Goal: Task Accomplishment & Management: Use online tool/utility

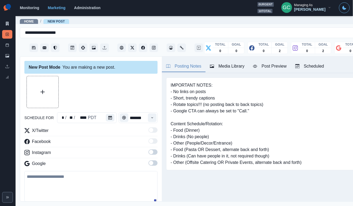
click at [325, 63] on div "Scheduled" at bounding box center [310, 66] width 29 height 6
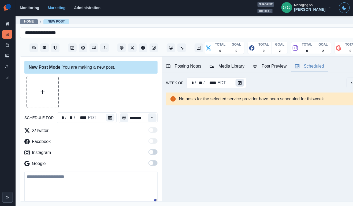
click at [240, 85] on button "Calendar" at bounding box center [240, 83] width 9 height 8
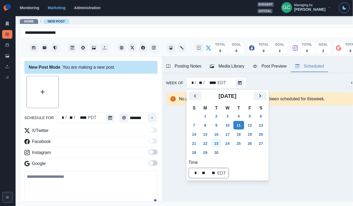
click at [212, 144] on button "23" at bounding box center [216, 143] width 11 height 9
click at [209, 151] on button "29" at bounding box center [205, 152] width 11 height 9
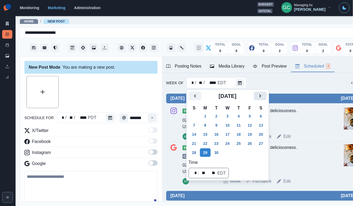
click at [264, 94] on icon "Next" at bounding box center [260, 96] width 6 height 6
click at [211, 149] on td "27" at bounding box center [205, 152] width 11 height 9
click at [211, 152] on button "27" at bounding box center [205, 152] width 11 height 9
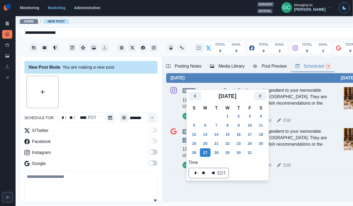
scroll to position [123, 0]
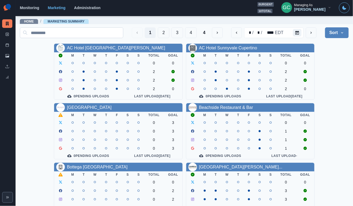
click at [110, 31] on input at bounding box center [72, 32] width 104 height 11
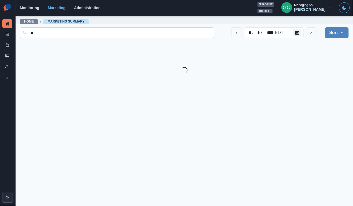
type input "**"
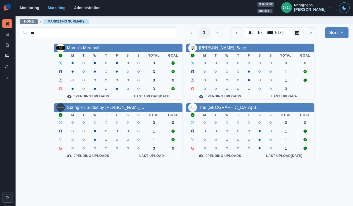
click at [224, 48] on link "May Baily's Place" at bounding box center [222, 48] width 47 height 5
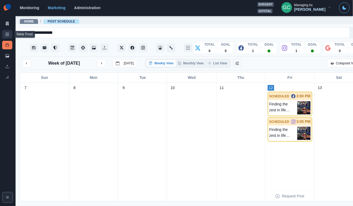
click at [9, 36] on link "New Post" at bounding box center [7, 34] width 10 height 9
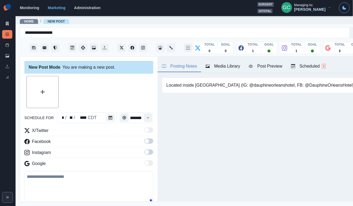
click at [314, 64] on div "Scheduled 2" at bounding box center [308, 66] width 35 height 6
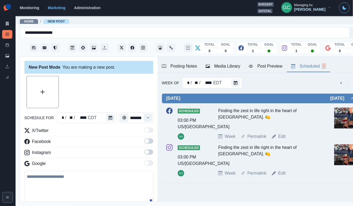
click at [335, 118] on img at bounding box center [344, 118] width 21 height 21
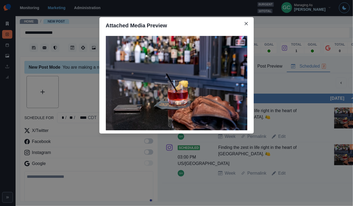
click at [311, 124] on div "Attached Media Preview" at bounding box center [176, 103] width 353 height 206
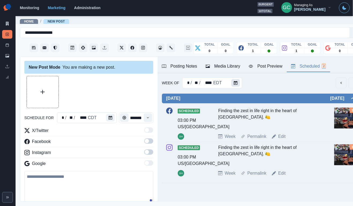
click at [235, 84] on icon "Calendar" at bounding box center [236, 83] width 4 height 4
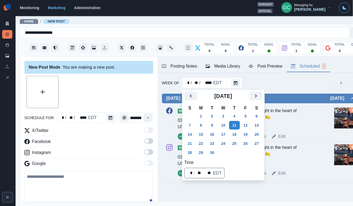
click at [301, 126] on div "Finding the zest in life right in the heart of New Orleans. 🍋" at bounding box center [269, 118] width 102 height 21
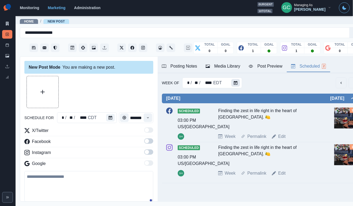
click at [237, 80] on button "Calendar" at bounding box center [235, 83] width 9 height 8
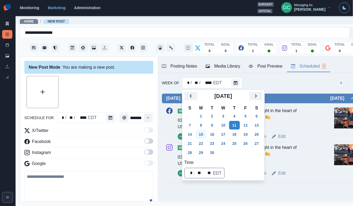
click at [205, 134] on button "15" at bounding box center [201, 134] width 11 height 9
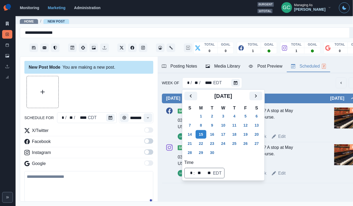
click at [298, 115] on div "The key(s) to your heart? A stop at May Baily's, of course." at bounding box center [269, 118] width 102 height 21
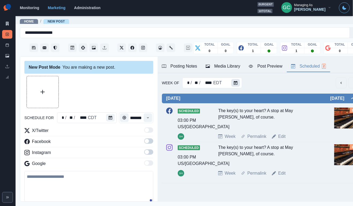
click at [234, 83] on icon "Calendar" at bounding box center [236, 83] width 4 height 4
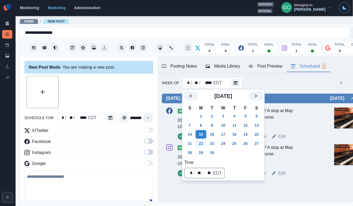
click at [200, 144] on button "22" at bounding box center [201, 143] width 11 height 9
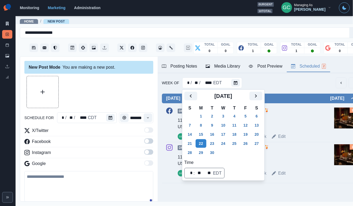
click at [305, 115] on div "Pick your pour. Cheers! 🍹" at bounding box center [269, 118] width 102 height 21
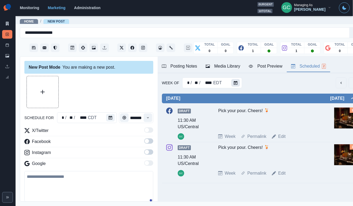
click at [236, 82] on icon "Calendar" at bounding box center [236, 83] width 4 height 4
click at [340, 119] on img at bounding box center [344, 118] width 21 height 21
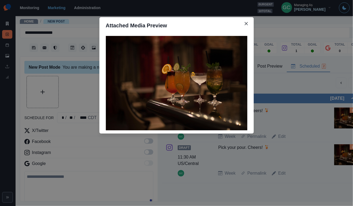
click at [314, 123] on div "Attached Media Preview" at bounding box center [176, 103] width 353 height 206
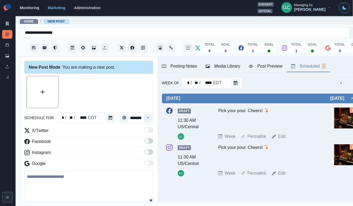
click at [239, 88] on div "Monday September 22, 2025 Draft 11:30 AM US/Central GC Pick your pour. Cheers! …" at bounding box center [261, 138] width 198 height 100
click at [237, 88] on div "Monday September 22, 2025 Draft 11:30 AM US/Central GC Pick your pour. Cheers! …" at bounding box center [261, 138] width 198 height 100
click at [236, 86] on button "Calendar" at bounding box center [235, 83] width 9 height 8
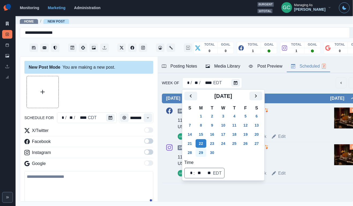
click at [201, 152] on button "29" at bounding box center [201, 152] width 11 height 9
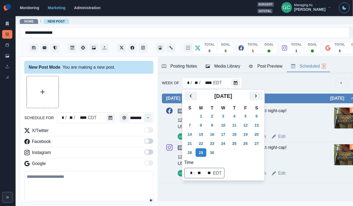
click at [290, 119] on div "📍Your spot for your next night-cap!" at bounding box center [269, 118] width 102 height 21
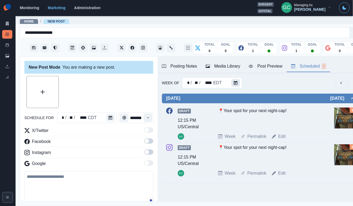
click at [234, 82] on icon "Calendar" at bounding box center [236, 83] width 4 height 4
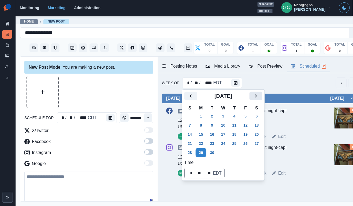
click at [259, 93] on icon "Next" at bounding box center [256, 96] width 6 height 6
click at [201, 124] on button "6" at bounding box center [201, 125] width 11 height 9
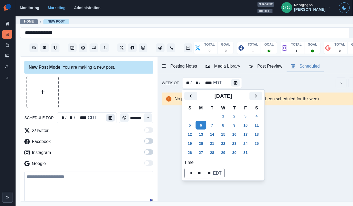
click at [111, 117] on icon "Calendar" at bounding box center [111, 118] width 4 height 4
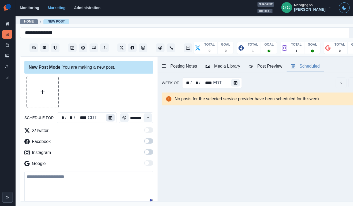
click at [111, 117] on icon "Calendar" at bounding box center [111, 118] width 4 height 4
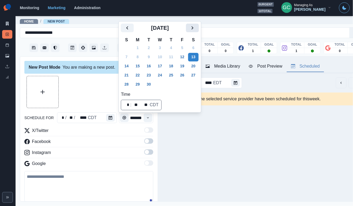
click at [196, 27] on icon "Next" at bounding box center [192, 28] width 6 height 6
click at [138, 58] on button "6" at bounding box center [138, 57] width 11 height 9
click at [149, 119] on icon "Time" at bounding box center [148, 118] width 4 height 4
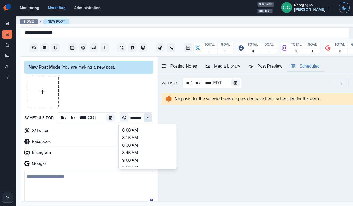
click at [149, 119] on icon "Time" at bounding box center [148, 118] width 4 height 4
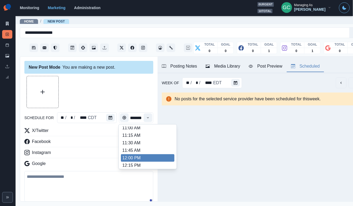
scroll to position [92, 0]
click at [138, 159] on li "12:00 PM" at bounding box center [148, 159] width 54 height 8
type input "********"
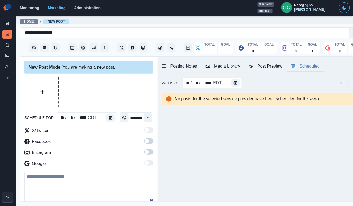
click at [155, 151] on div "New Post Mode You are making a new post. schedule for ** / * / **** CDT *******…" at bounding box center [89, 129] width 138 height 145
click at [150, 151] on span at bounding box center [148, 151] width 9 height 5
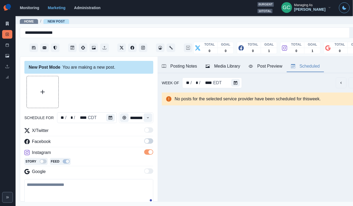
click at [150, 143] on span at bounding box center [148, 140] width 9 height 5
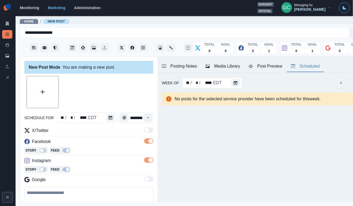
click at [220, 67] on div "Media Library" at bounding box center [223, 66] width 35 height 6
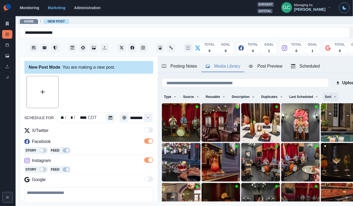
click at [333, 96] on button "Sort" at bounding box center [331, 97] width 16 height 9
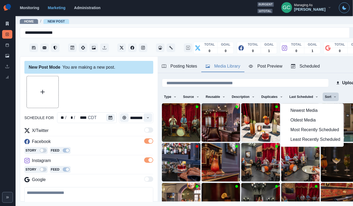
click at [307, 142] on span "Least Recently Scheduled" at bounding box center [316, 140] width 50 height 6
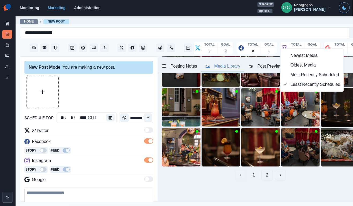
scroll to position [55, 0]
click at [234, 180] on div "1 2" at bounding box center [261, 175] width 198 height 11
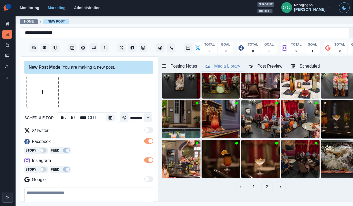
scroll to position [41, 0]
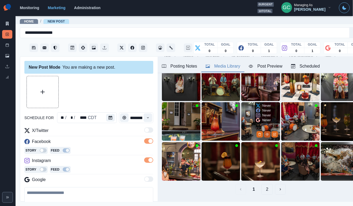
click at [266, 135] on icon "View Media" at bounding box center [267, 134] width 3 height 3
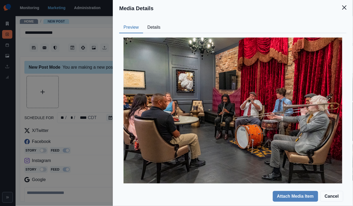
click at [94, 131] on div "Media Details Preview Details Our Description j_stephen_young-photographer-2019…" at bounding box center [176, 103] width 353 height 206
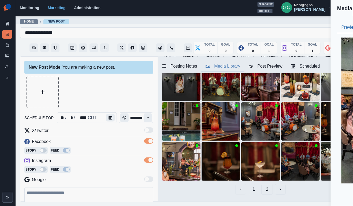
scroll to position [17, 0]
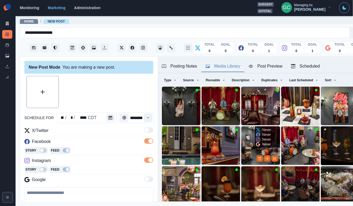
click at [246, 150] on img at bounding box center [260, 145] width 39 height 39
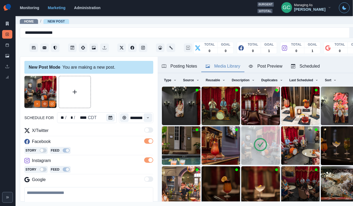
click at [45, 103] on icon "View Media" at bounding box center [44, 104] width 3 height 2
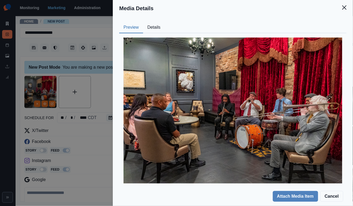
click at [101, 92] on div "Media Details Preview Details Our Description j_stephen_young-photographer-2019…" at bounding box center [176, 103] width 353 height 206
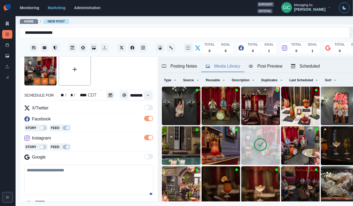
scroll to position [23, 0]
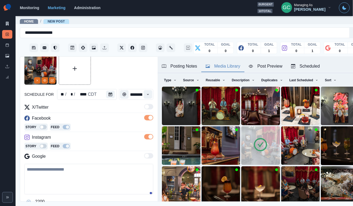
click at [86, 177] on textarea at bounding box center [88, 179] width 129 height 31
click at [88, 171] on textarea at bounding box center [88, 179] width 129 height 31
paste textarea "**********"
drag, startPoint x: 74, startPoint y: 181, endPoint x: 26, endPoint y: 167, distance: 50.1
click at [26, 167] on textarea "**********" at bounding box center [88, 179] width 129 height 31
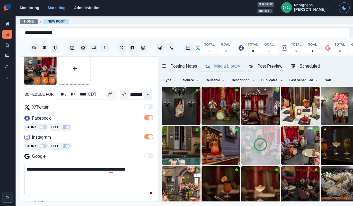
click at [74, 183] on textarea "**********" at bounding box center [88, 179] width 129 height 31
click at [94, 171] on textarea "**********" at bounding box center [88, 179] width 129 height 31
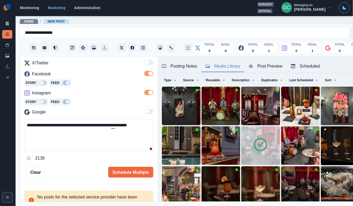
scroll to position [69, 0]
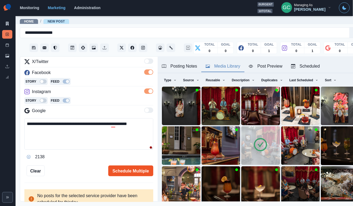
type textarea "**********"
click at [143, 169] on button "Schedule Multiple" at bounding box center [130, 171] width 45 height 11
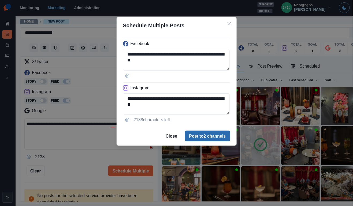
click at [205, 136] on button "Post to 2 channels" at bounding box center [207, 136] width 45 height 11
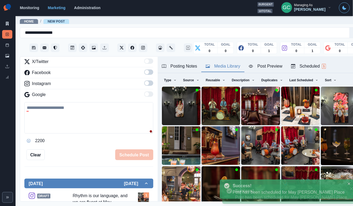
scroll to position [46, 0]
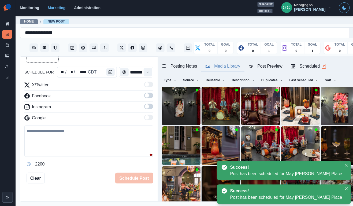
click at [312, 67] on div "Scheduled 2" at bounding box center [308, 66] width 35 height 6
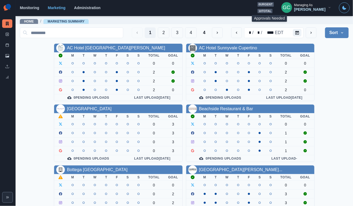
click at [271, 10] on span "10 total" at bounding box center [265, 11] width 15 height 5
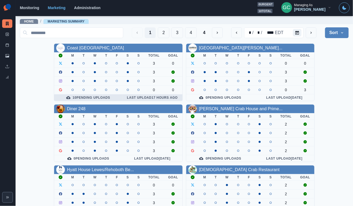
click at [86, 95] on div "10 Pending Uploads" at bounding box center [88, 97] width 60 height 4
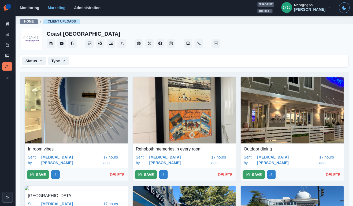
click at [42, 149] on p "In room vibes" at bounding box center [76, 149] width 97 height 6
copy p "In room vibes"
click at [34, 170] on button "SAVE" at bounding box center [38, 174] width 22 height 9
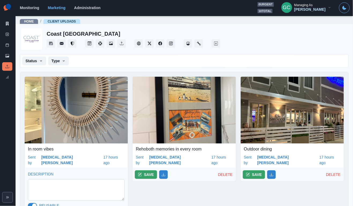
click at [51, 179] on textarea at bounding box center [76, 189] width 97 height 21
paste textarea "**********"
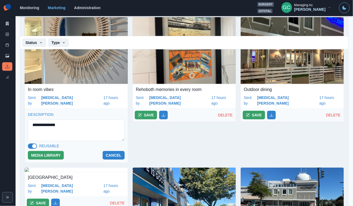
scroll to position [76, 0]
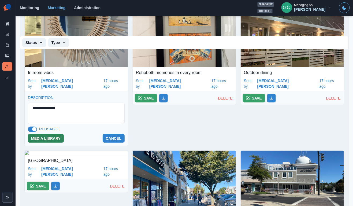
type textarea "**********"
click at [37, 135] on button "MEDIA LIBRARY" at bounding box center [46, 138] width 36 height 9
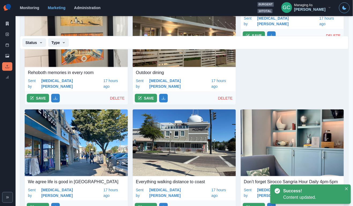
click at [62, 76] on div "Sent by Alli Kennedy 17 hours ago" at bounding box center [76, 84] width 103 height 16
click at [68, 72] on p "Rehoboth memories in every room" at bounding box center [76, 72] width 97 height 6
copy p "Rehoboth memories in every room"
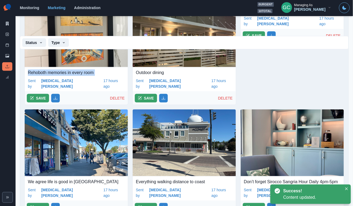
scroll to position [71, 0]
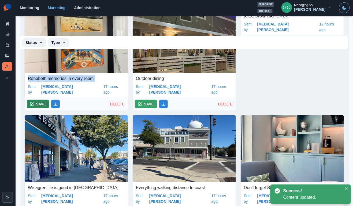
click at [39, 100] on button "SAVE" at bounding box center [38, 104] width 22 height 9
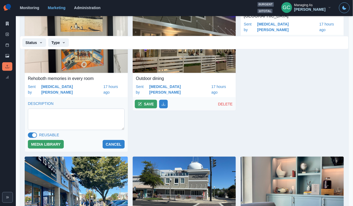
click at [48, 115] on textarea at bounding box center [76, 119] width 97 height 21
paste textarea "**********"
type textarea "**********"
click at [44, 140] on button "MEDIA LIBRARY" at bounding box center [46, 144] width 36 height 9
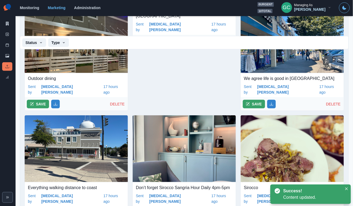
click at [55, 80] on p "Outdoor dining" at bounding box center [76, 78] width 97 height 6
copy p "Outdoor dining"
click at [43, 100] on button "SAVE" at bounding box center [38, 104] width 22 height 9
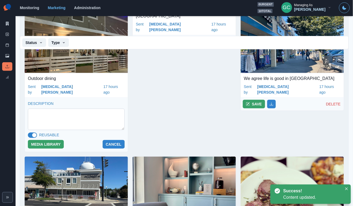
click at [60, 112] on textarea at bounding box center [76, 119] width 97 height 21
paste textarea "**********"
type textarea "**********"
click at [41, 142] on button "MEDIA LIBRARY" at bounding box center [46, 144] width 36 height 9
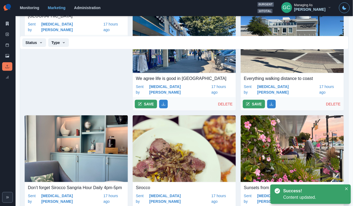
click at [44, 19] on p "Rehoboth Beach" at bounding box center [76, 16] width 97 height 6
copy p "Rehoboth Beach"
click at [37, 46] on button "SAVE" at bounding box center [38, 41] width 22 height 9
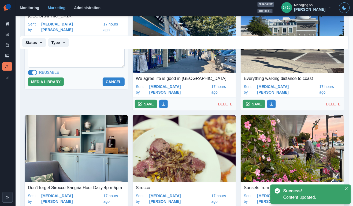
click at [44, 68] on textarea at bounding box center [76, 56] width 97 height 21
paste textarea "**********"
type textarea "**********"
click at [42, 86] on button "MEDIA LIBRARY" at bounding box center [46, 82] width 36 height 9
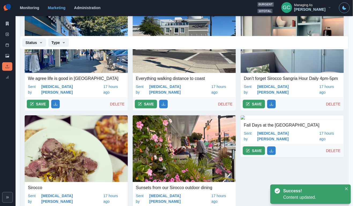
click at [54, 79] on p "We agree life is good in Rehoboth Beach" at bounding box center [76, 78] width 97 height 6
copy p "We agree life is good in Rehoboth Beach"
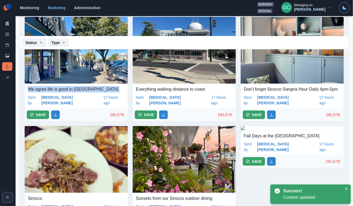
scroll to position [69, 0]
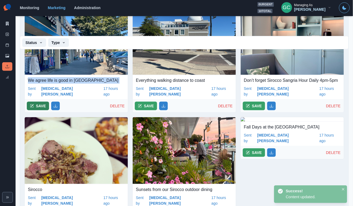
click at [37, 102] on button "SAVE" at bounding box center [38, 106] width 22 height 9
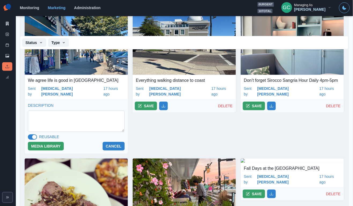
click at [47, 117] on textarea at bounding box center [76, 121] width 97 height 21
paste textarea "**********"
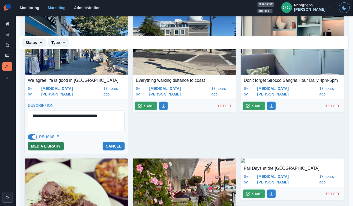
type textarea "**********"
click at [42, 142] on button "MEDIA LIBRARY" at bounding box center [46, 146] width 36 height 9
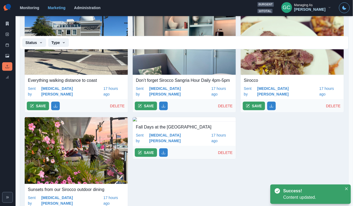
click at [53, 81] on p "Everything walking distance to coast" at bounding box center [76, 80] width 97 height 6
copy p "Everything walking distance to coast"
click at [41, 102] on button "SAVE" at bounding box center [38, 106] width 22 height 9
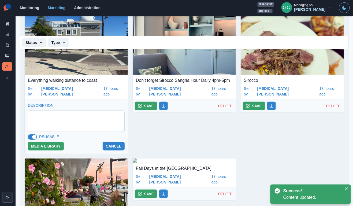
click at [54, 111] on textarea at bounding box center [76, 121] width 97 height 21
paste textarea "**********"
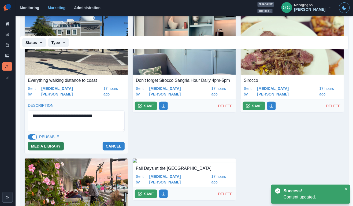
type textarea "**********"
click at [45, 144] on button "MEDIA LIBRARY" at bounding box center [46, 146] width 36 height 9
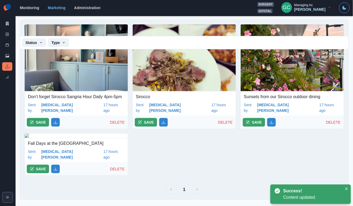
click at [54, 94] on p "Don’t forget Sirocco Sangria Hour Daily 4pm-5pm" at bounding box center [76, 97] width 97 height 6
copy p "Don’t forget Sirocco Sangria Hour Daily 4pm-5pm"
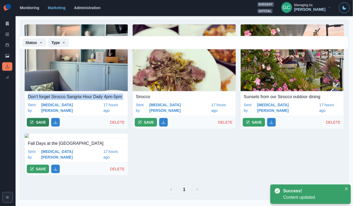
click at [37, 118] on button "SAVE" at bounding box center [38, 122] width 22 height 9
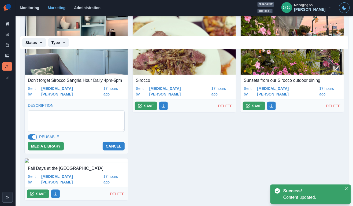
click at [47, 123] on textarea at bounding box center [76, 121] width 97 height 21
paste textarea "**********"
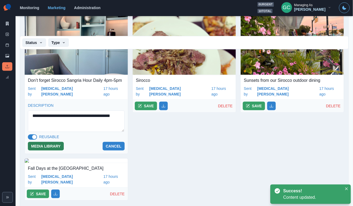
type textarea "**********"
click at [46, 149] on button "MEDIA LIBRARY" at bounding box center [46, 146] width 36 height 9
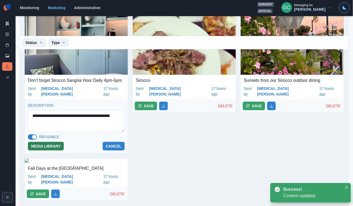
scroll to position [5, 0]
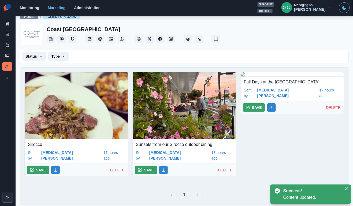
click at [37, 145] on p "Sirocco" at bounding box center [76, 144] width 97 height 6
copy p "Sirocco"
click at [34, 168] on button "SAVE" at bounding box center [38, 170] width 22 height 9
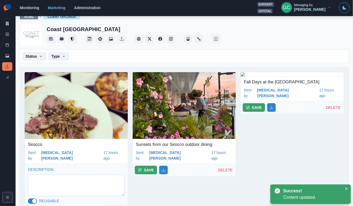
click at [42, 183] on textarea at bounding box center [76, 185] width 97 height 21
paste textarea "*******"
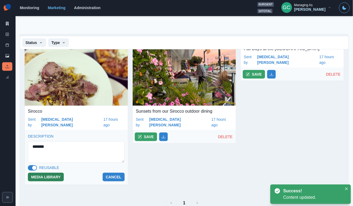
type textarea "*******"
click at [47, 173] on button "MEDIA LIBRARY" at bounding box center [46, 177] width 36 height 9
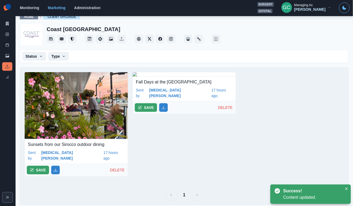
click at [36, 144] on p "Sunsets from our Sirocco outdoor dining" at bounding box center [76, 144] width 97 height 6
copy p "Sunsets from our Sirocco outdoor dining"
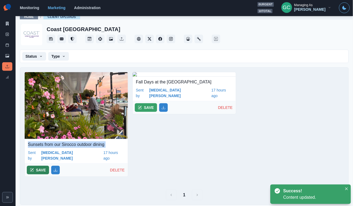
click at [41, 166] on button "SAVE" at bounding box center [38, 170] width 22 height 9
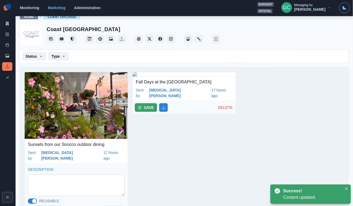
click at [54, 181] on textarea at bounding box center [76, 185] width 97 height 21
paste textarea "**********"
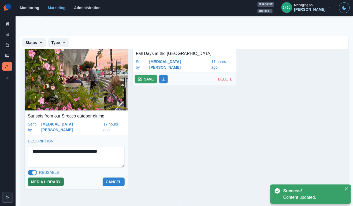
type textarea "**********"
click at [49, 178] on button "MEDIA LIBRARY" at bounding box center [46, 182] width 36 height 9
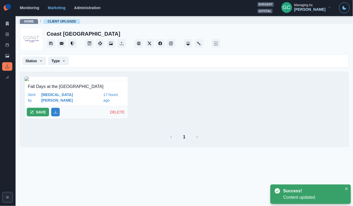
click at [44, 90] on p "Fall Days at the pool & sundeck" at bounding box center [76, 86] width 97 height 6
copy p "Fall Days at the pool & sundeck"
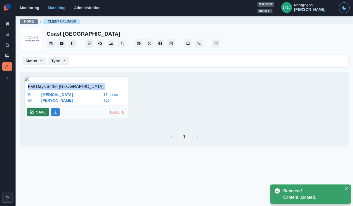
click at [39, 116] on button "SAVE" at bounding box center [38, 112] width 22 height 9
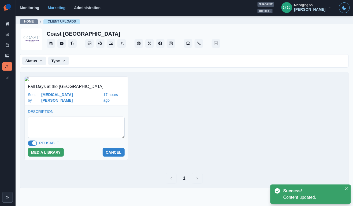
click at [49, 138] on textarea at bounding box center [76, 127] width 97 height 21
paste textarea "**********"
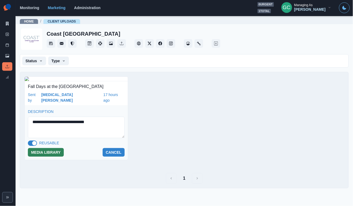
scroll to position [46, 0]
type textarea "**********"
click at [45, 157] on button "MEDIA LIBRARY" at bounding box center [46, 152] width 36 height 9
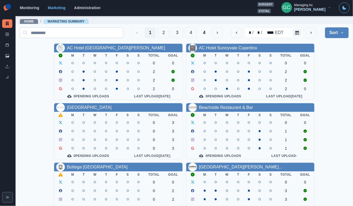
click at [98, 29] on input at bounding box center [72, 32] width 104 height 11
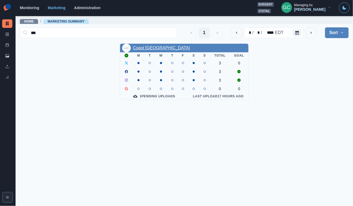
type input "***"
click at [137, 47] on link "Coast [GEOGRAPHIC_DATA]" at bounding box center [161, 48] width 57 height 5
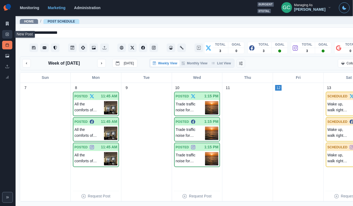
click at [7, 35] on icon at bounding box center [7, 34] width 4 height 4
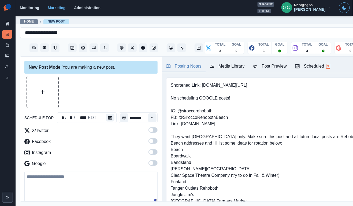
click at [313, 64] on div "Scheduled 9" at bounding box center [313, 66] width 35 height 6
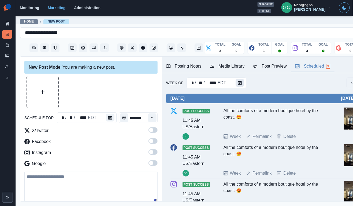
click at [238, 82] on icon "Calendar" at bounding box center [240, 83] width 4 height 4
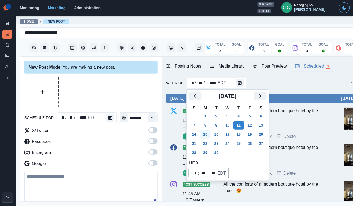
click at [208, 134] on button "15" at bounding box center [205, 134] width 11 height 9
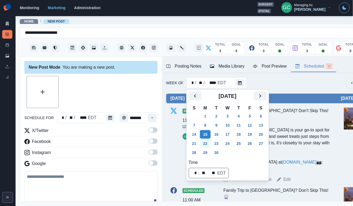
click at [206, 146] on button "22" at bounding box center [205, 143] width 11 height 9
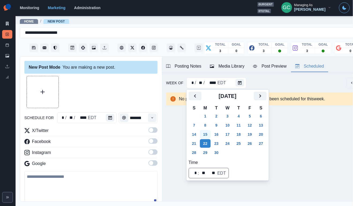
click at [205, 133] on button "15" at bounding box center [205, 134] width 11 height 9
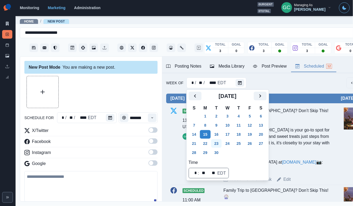
click at [216, 142] on button "23" at bounding box center [216, 143] width 11 height 9
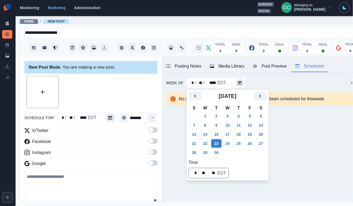
click at [112, 117] on button "Calendar" at bounding box center [110, 118] width 9 height 8
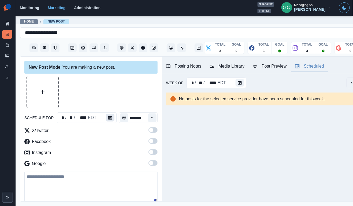
click at [112, 117] on button "Calendar" at bounding box center [110, 118] width 9 height 8
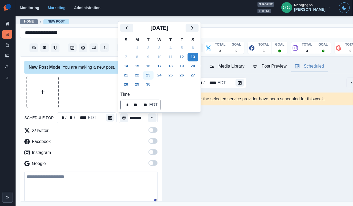
click at [149, 75] on button "23" at bounding box center [148, 75] width 11 height 9
click at [152, 118] on icon "Time" at bounding box center [152, 118] width 4 height 4
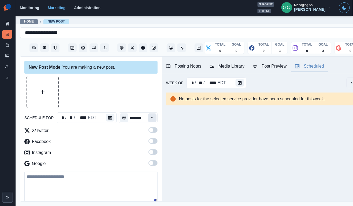
click at [152, 118] on icon "Time" at bounding box center [152, 118] width 4 height 4
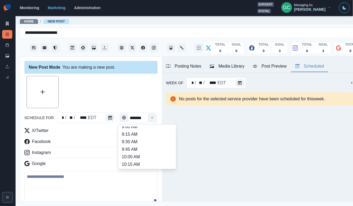
scroll to position [66, 0]
click at [138, 150] on li "10:45 AM" at bounding box center [147, 148] width 54 height 8
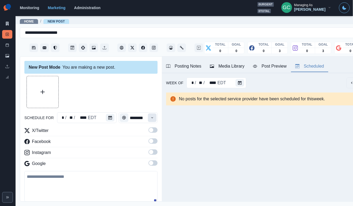
click at [152, 119] on icon "Time" at bounding box center [152, 118] width 4 height 4
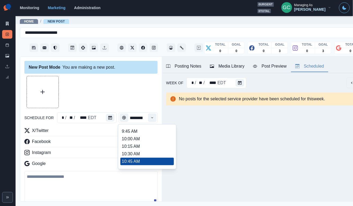
scroll to position [86, 0]
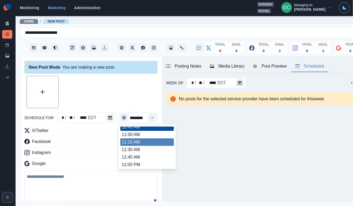
click at [145, 146] on li "11:15 AM" at bounding box center [147, 142] width 54 height 8
type input "********"
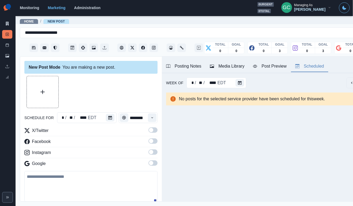
click at [151, 162] on span at bounding box center [151, 163] width 4 height 4
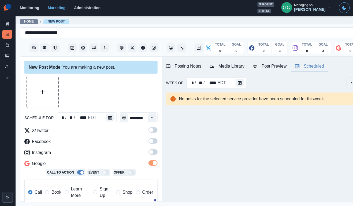
click at [151, 156] on label at bounding box center [153, 153] width 9 height 9
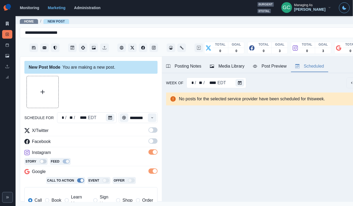
click at [152, 146] on label at bounding box center [153, 142] width 9 height 9
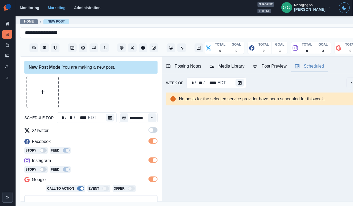
click at [152, 135] on label at bounding box center [153, 131] width 9 height 9
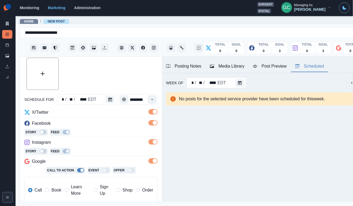
scroll to position [39, 0]
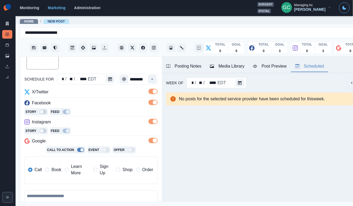
click at [76, 170] on span "Learn More" at bounding box center [80, 169] width 19 height 13
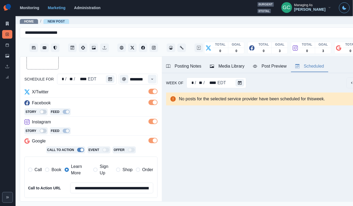
click at [192, 68] on div "Posting Notes" at bounding box center [183, 66] width 35 height 6
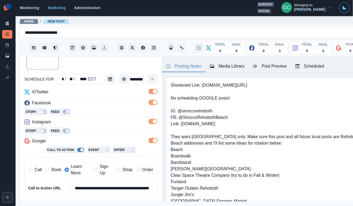
click at [152, 142] on span at bounding box center [153, 140] width 9 height 5
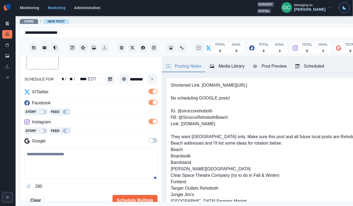
click at [233, 69] on div "Media Library" at bounding box center [227, 66] width 35 height 6
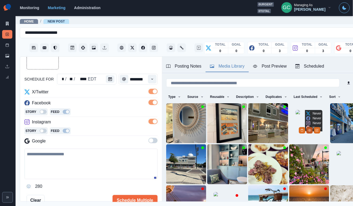
click at [311, 132] on icon "View Media" at bounding box center [309, 130] width 3 height 3
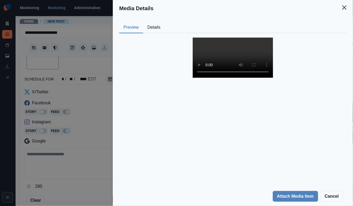
click at [155, 27] on button "Details" at bounding box center [154, 27] width 22 height 11
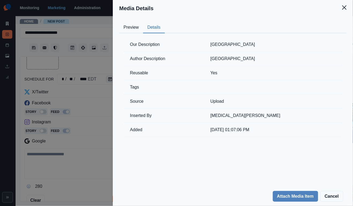
click at [95, 78] on div "Media Details Preview Details Our Description Rehoboth Beach Author Description…" at bounding box center [176, 103] width 353 height 206
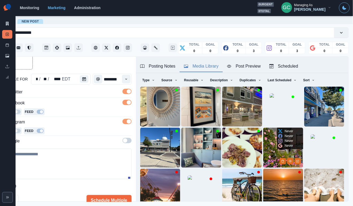
scroll to position [0, 26]
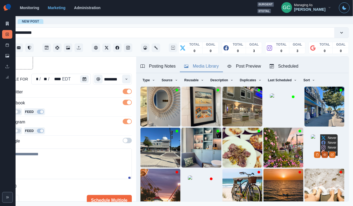
click at [328, 158] on button "View Media" at bounding box center [325, 155] width 6 height 6
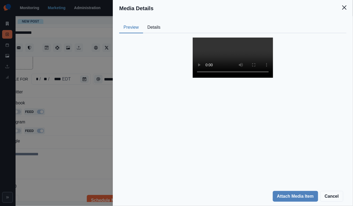
click at [160, 28] on button "Details" at bounding box center [154, 27] width 22 height 11
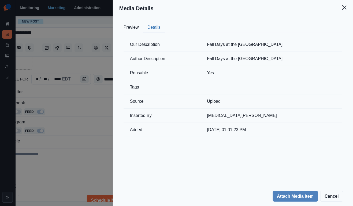
click at [252, 46] on td "Fall Days at the pool & sundeck" at bounding box center [272, 45] width 142 height 14
copy td "Fall Days at the pool & sundeck"
click at [134, 29] on button "Preview" at bounding box center [131, 27] width 24 height 11
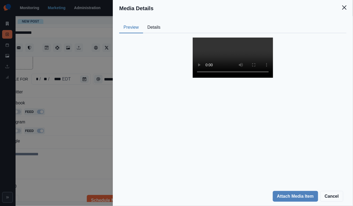
click at [90, 116] on div "Media Details Preview Details Our Description Fall Days at the pool & sundeck A…" at bounding box center [176, 103] width 353 height 206
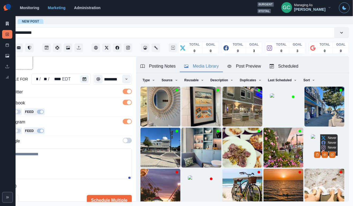
click at [320, 152] on img at bounding box center [324, 147] width 27 height 27
click at [334, 156] on img at bounding box center [324, 147] width 27 height 27
click at [327, 156] on icon "View Media" at bounding box center [325, 155] width 3 height 2
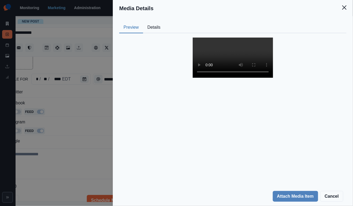
click at [229, 78] on video at bounding box center [233, 58] width 80 height 40
click at [67, 111] on div "Media Details Preview Details Our Description Fall Days at the pool & sundeck A…" at bounding box center [176, 103] width 353 height 206
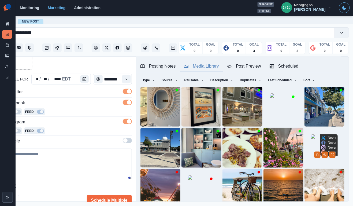
click at [311, 146] on img at bounding box center [324, 147] width 27 height 27
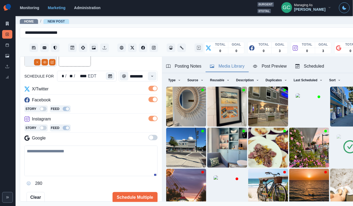
scroll to position [42, 0]
click at [95, 168] on textarea at bounding box center [90, 160] width 133 height 31
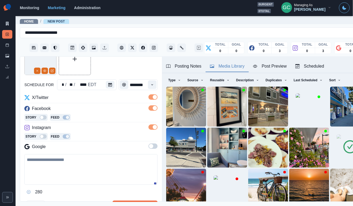
scroll to position [30, 0]
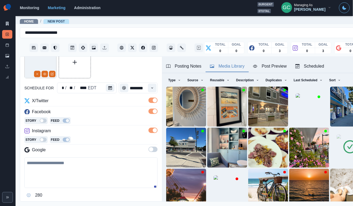
paste textarea "**********"
click at [40, 161] on textarea "**********" at bounding box center [90, 172] width 133 height 31
click at [98, 164] on textarea "**********" at bounding box center [90, 172] width 133 height 31
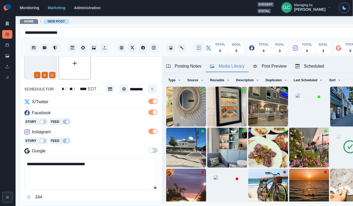
scroll to position [25, 0]
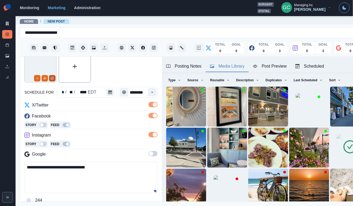
type textarea "**********"
click at [51, 81] on button "Edit Media" at bounding box center [52, 78] width 6 height 6
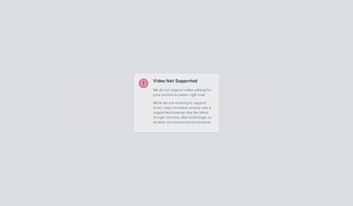
scroll to position [0, 26]
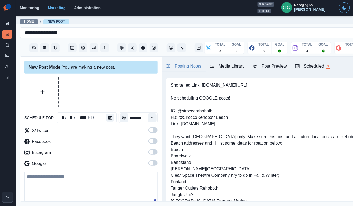
click at [81, 185] on textarea at bounding box center [90, 186] width 133 height 31
paste textarea "**********"
drag, startPoint x: 92, startPoint y: 179, endPoint x: 239, endPoint y: 67, distance: 185.4
click at [239, 67] on div "Media Library" at bounding box center [227, 66] width 35 height 6
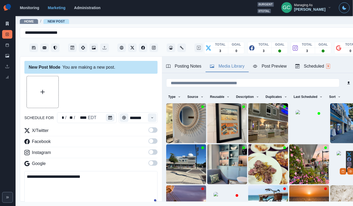
click at [337, 159] on img at bounding box center [350, 164] width 27 height 27
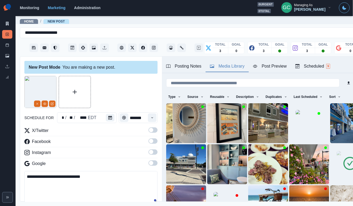
click at [37, 178] on textarea "**********" at bounding box center [90, 186] width 133 height 31
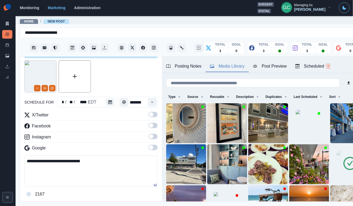
scroll to position [19, 0]
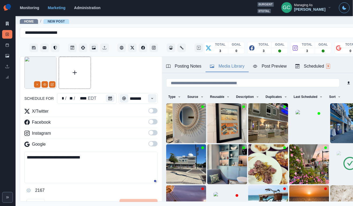
type textarea "**********"
click at [152, 143] on span at bounding box center [151, 144] width 4 height 4
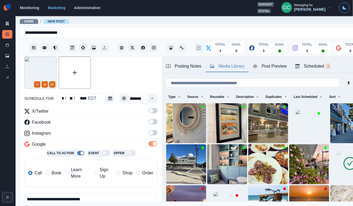
click at [152, 133] on span at bounding box center [151, 133] width 4 height 4
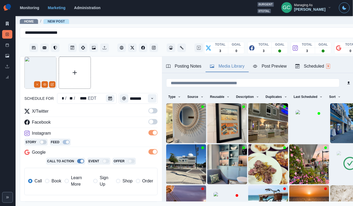
click at [152, 125] on label at bounding box center [153, 123] width 9 height 9
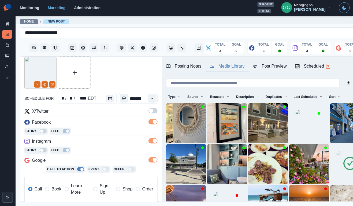
click at [152, 111] on span at bounding box center [151, 111] width 4 height 4
click at [151, 102] on button "Time" at bounding box center [152, 98] width 9 height 9
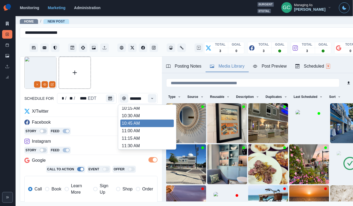
scroll to position [70, 0]
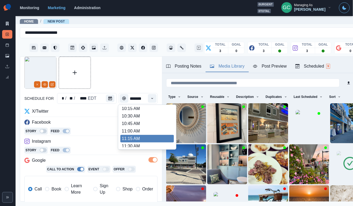
click at [132, 145] on li "11:30 AM" at bounding box center [147, 146] width 54 height 8
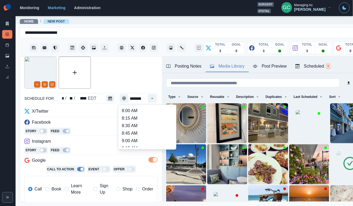
type input "********"
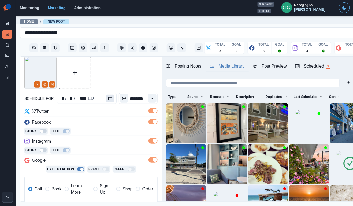
click at [106, 98] on button "Calendar" at bounding box center [110, 99] width 9 height 8
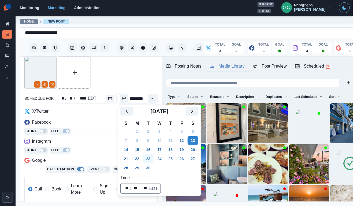
click at [153, 158] on button "23" at bounding box center [148, 159] width 11 height 9
click at [96, 143] on div "Instagram" at bounding box center [90, 142] width 133 height 9
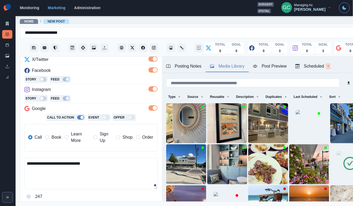
scroll to position [77, 0]
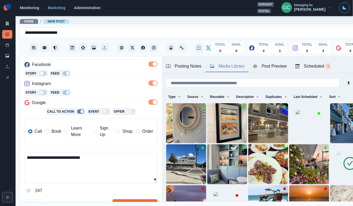
click at [47, 169] on textarea "**********" at bounding box center [90, 167] width 133 height 31
click at [76, 136] on span "Learn More" at bounding box center [80, 131] width 19 height 13
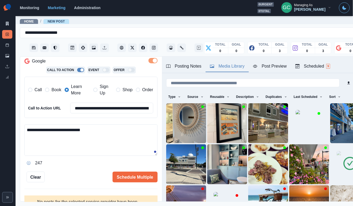
scroll to position [120, 0]
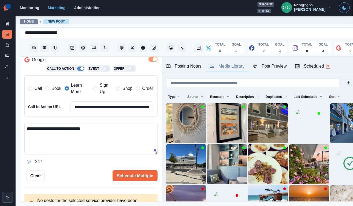
click at [118, 136] on textarea "**********" at bounding box center [90, 138] width 133 height 31
type textarea "**********"
click at [326, 69] on button "Scheduled 9" at bounding box center [312, 66] width 43 height 11
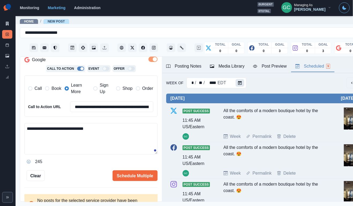
click at [238, 81] on icon "Calendar" at bounding box center [240, 83] width 4 height 4
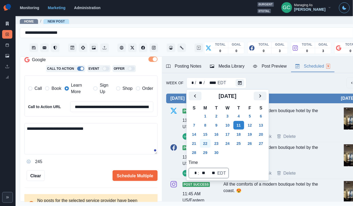
click at [208, 144] on button "22" at bounding box center [205, 143] width 11 height 9
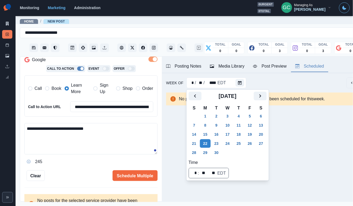
click at [110, 145] on textarea "**********" at bounding box center [90, 138] width 133 height 31
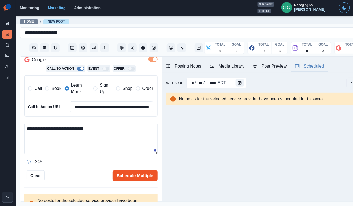
click at [133, 176] on button "Schedule Multiple" at bounding box center [135, 175] width 45 height 11
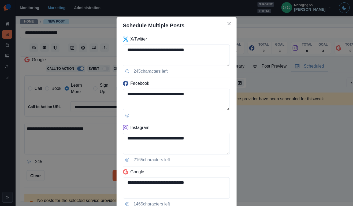
scroll to position [41, 0]
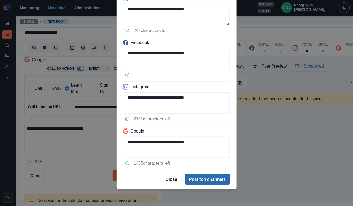
click at [213, 175] on button "Post to 4 channels" at bounding box center [207, 179] width 45 height 11
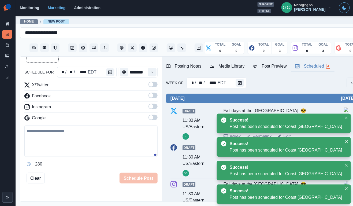
scroll to position [0, 0]
